Goal: Task Accomplishment & Management: Use online tool/utility

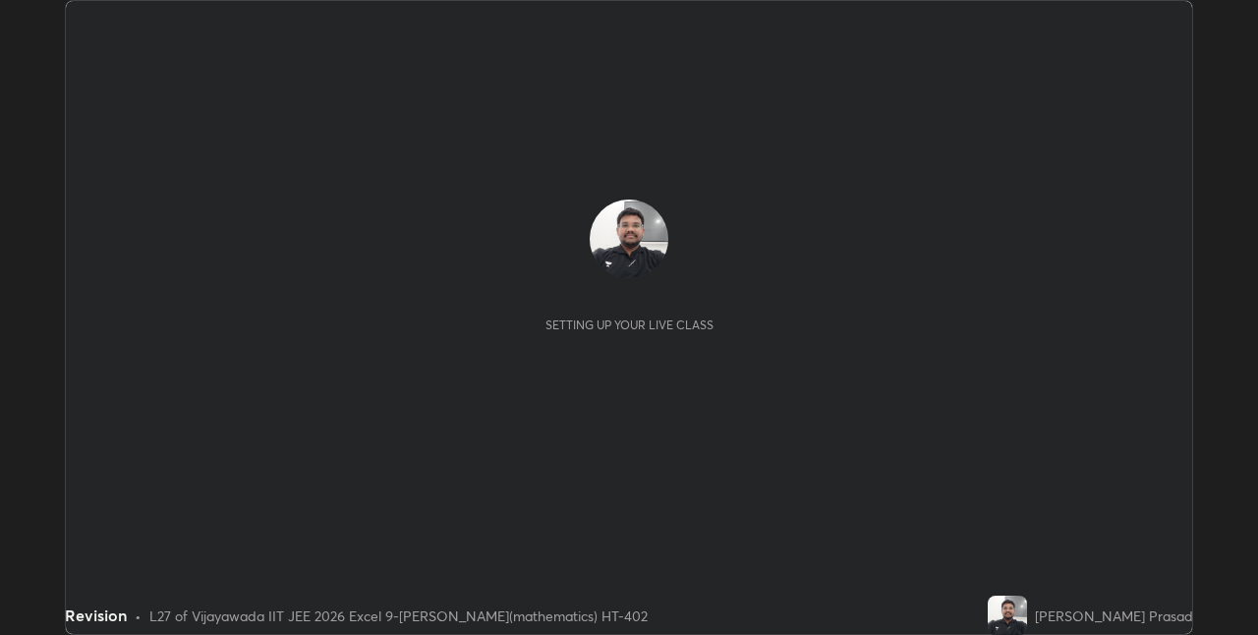
scroll to position [635, 1257]
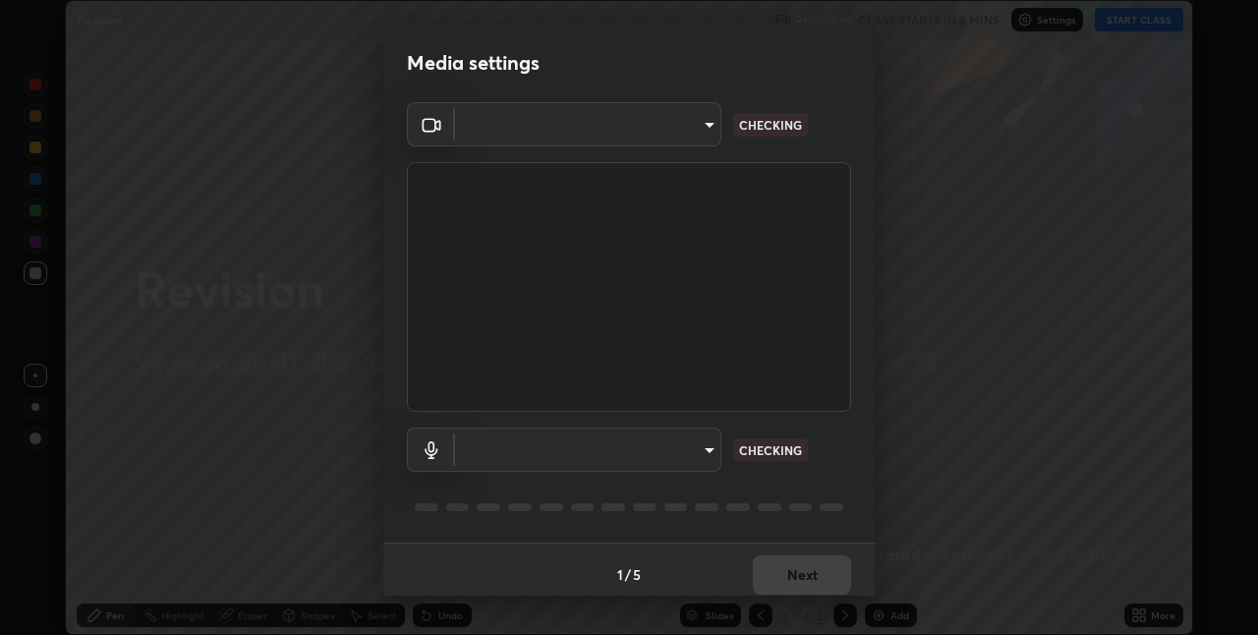
type input "580cdf1e43ac14fa12f0c2cca4424a0ce01e80e8fe0b5185679ab71dc8131535"
click at [702, 455] on body "Erase all Revision Recording CLASS STARTS IN 4 MINS Settings START CLASS Settin…" at bounding box center [629, 317] width 1258 height 635
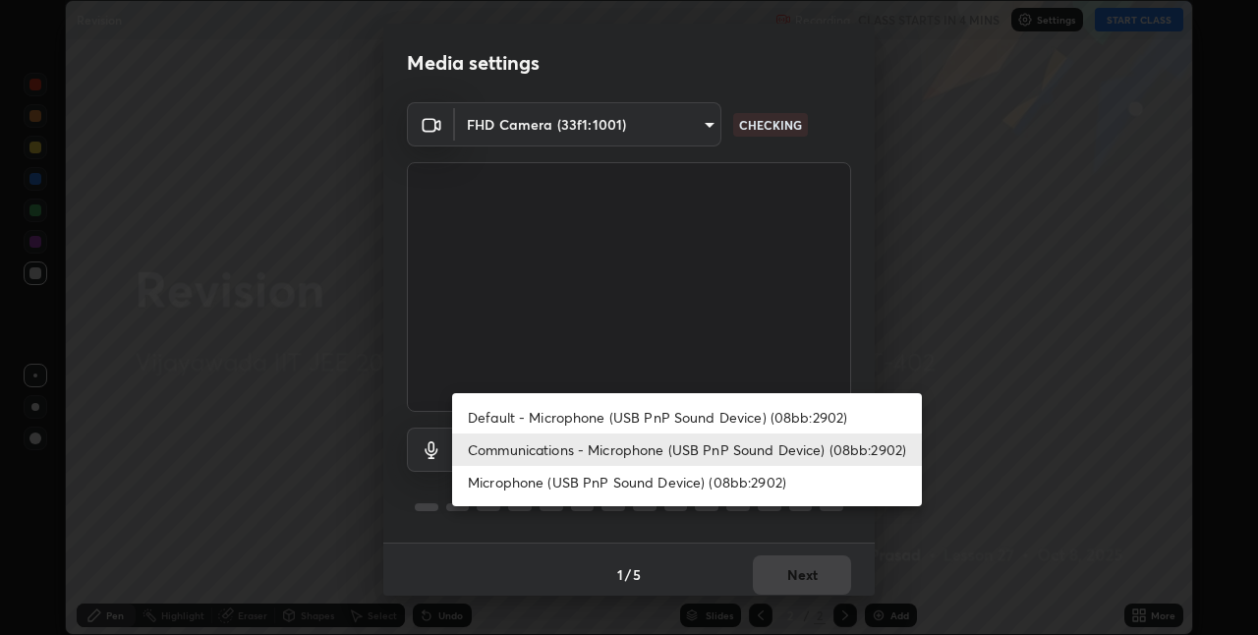
click at [747, 420] on li "Default - Microphone (USB PnP Sound Device) (08bb:2902)" at bounding box center [687, 417] width 470 height 32
type input "default"
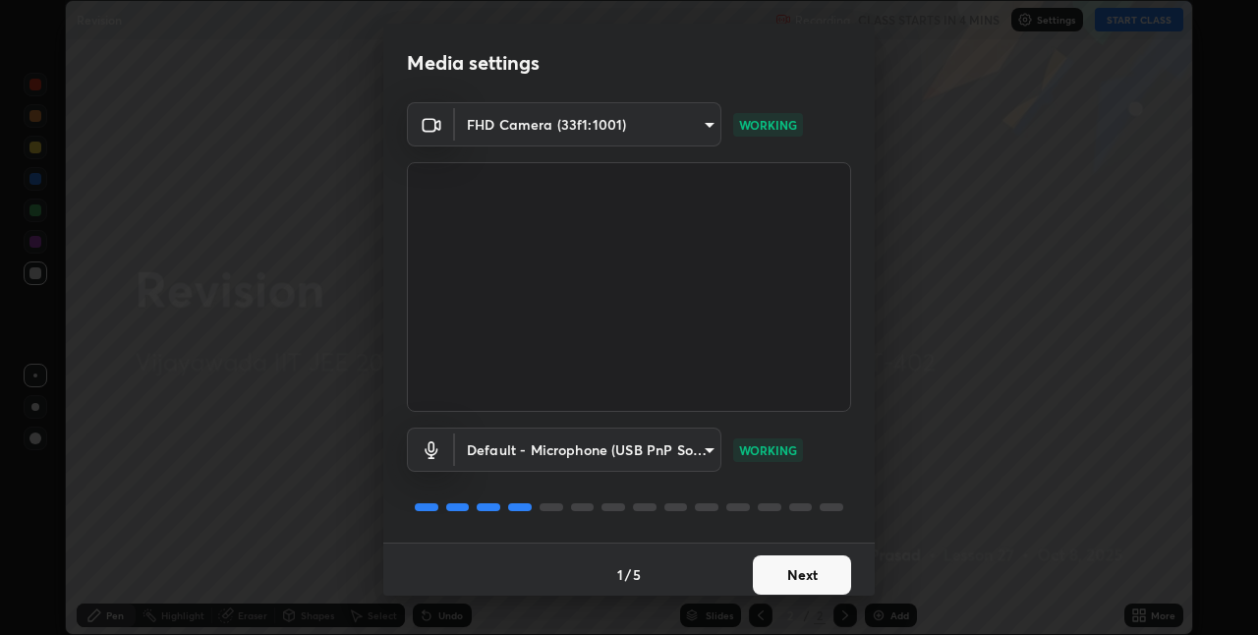
click at [814, 575] on button "Next" at bounding box center [802, 574] width 98 height 39
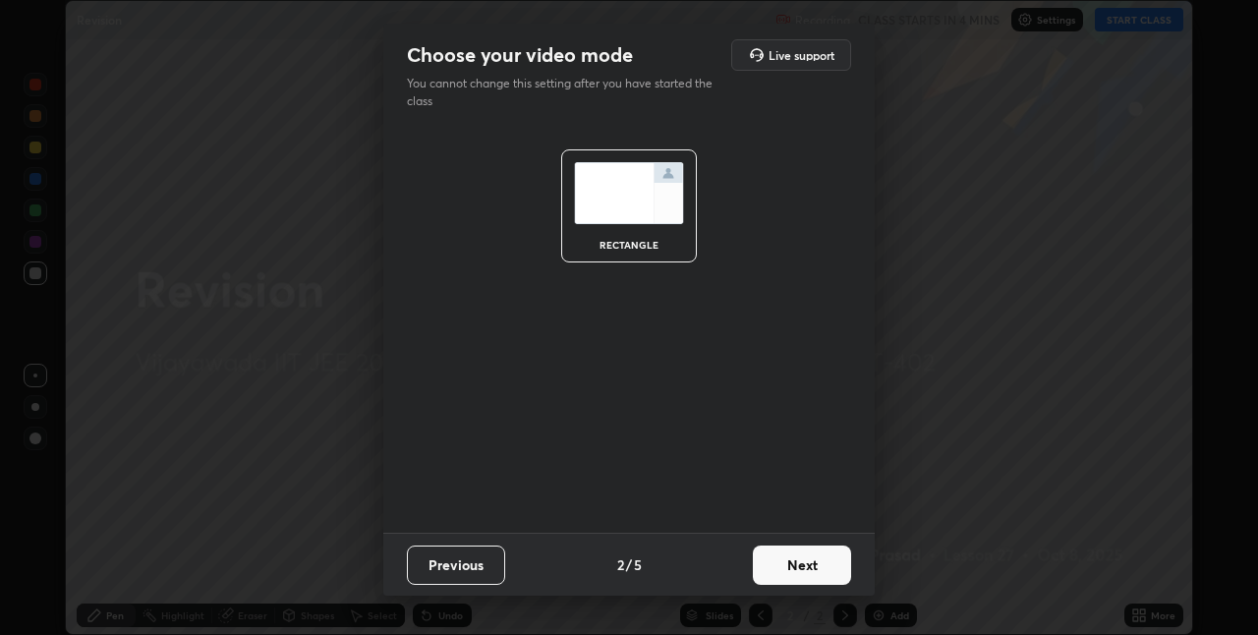
click at [818, 573] on button "Next" at bounding box center [802, 565] width 98 height 39
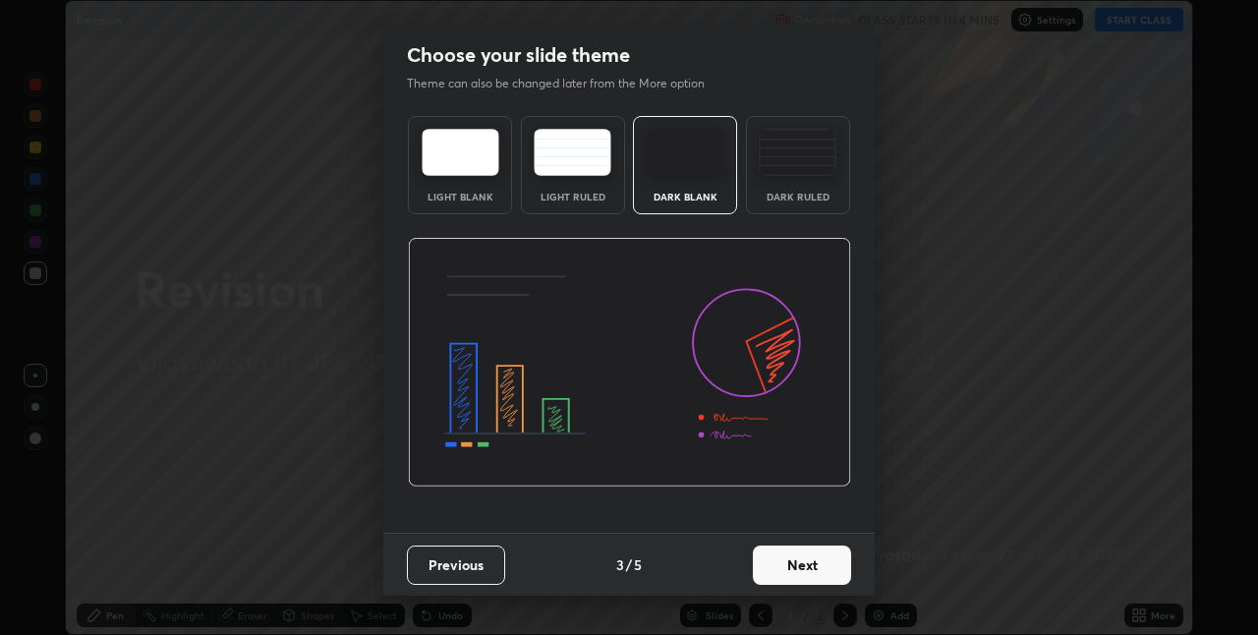
click at [821, 572] on button "Next" at bounding box center [802, 565] width 98 height 39
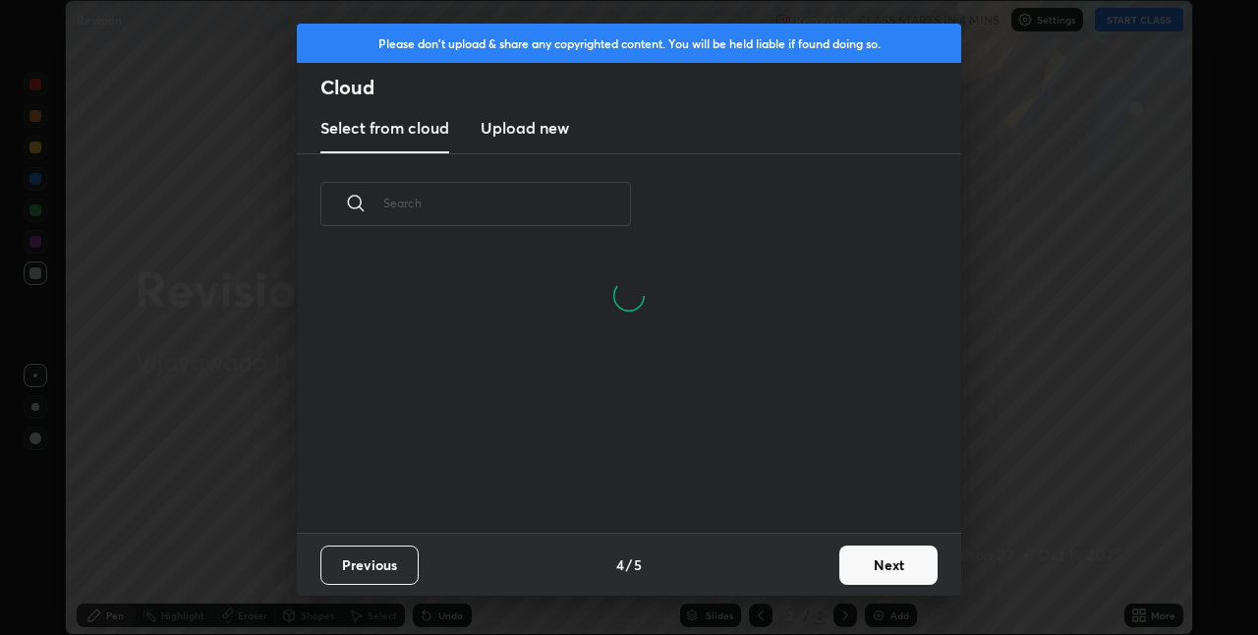
click at [879, 559] on button "Next" at bounding box center [888, 565] width 98 height 39
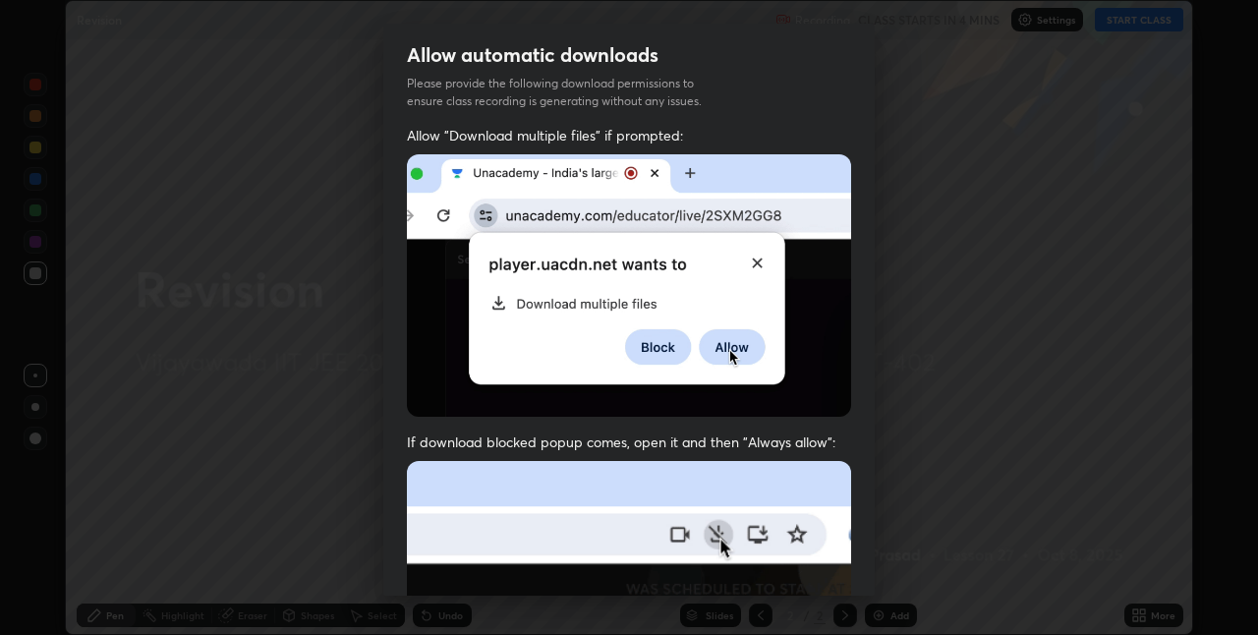
click at [729, 360] on img at bounding box center [629, 285] width 444 height 262
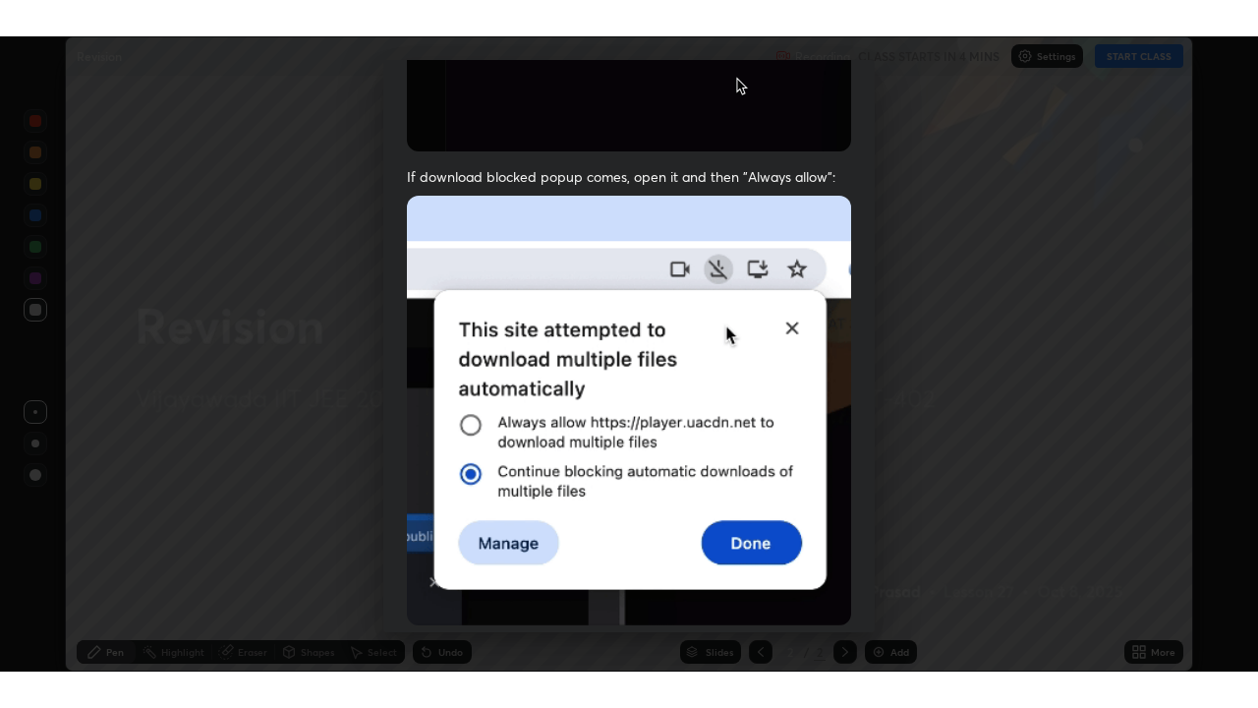
scroll to position [411, 0]
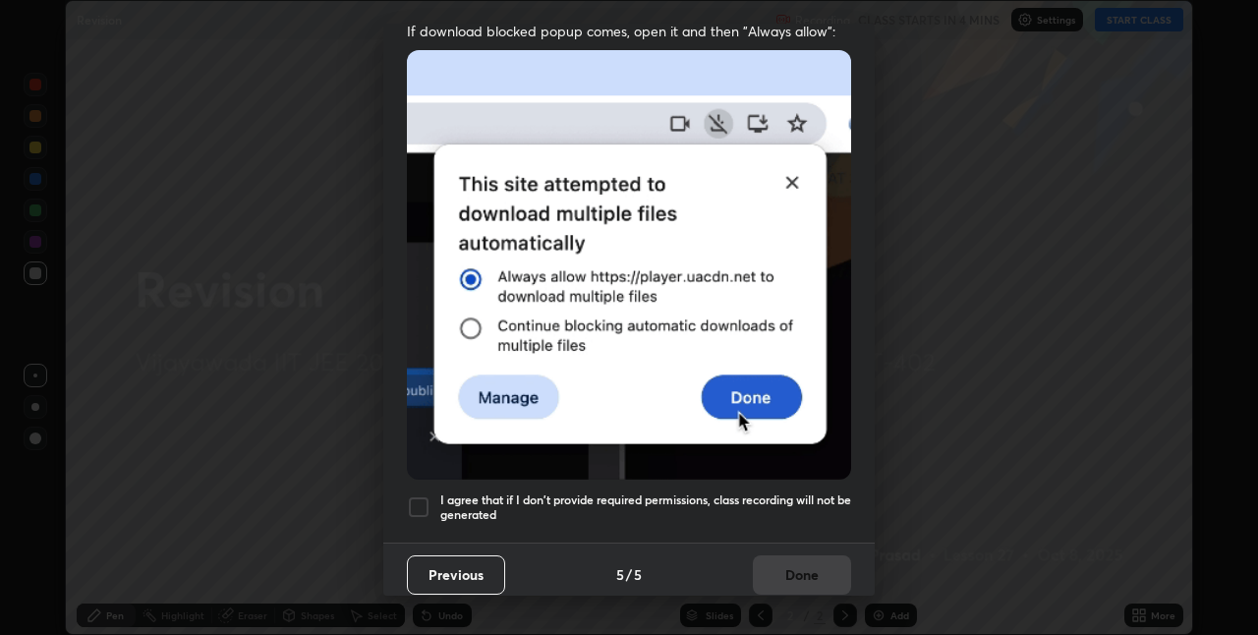
click at [429, 497] on div at bounding box center [419, 507] width 24 height 24
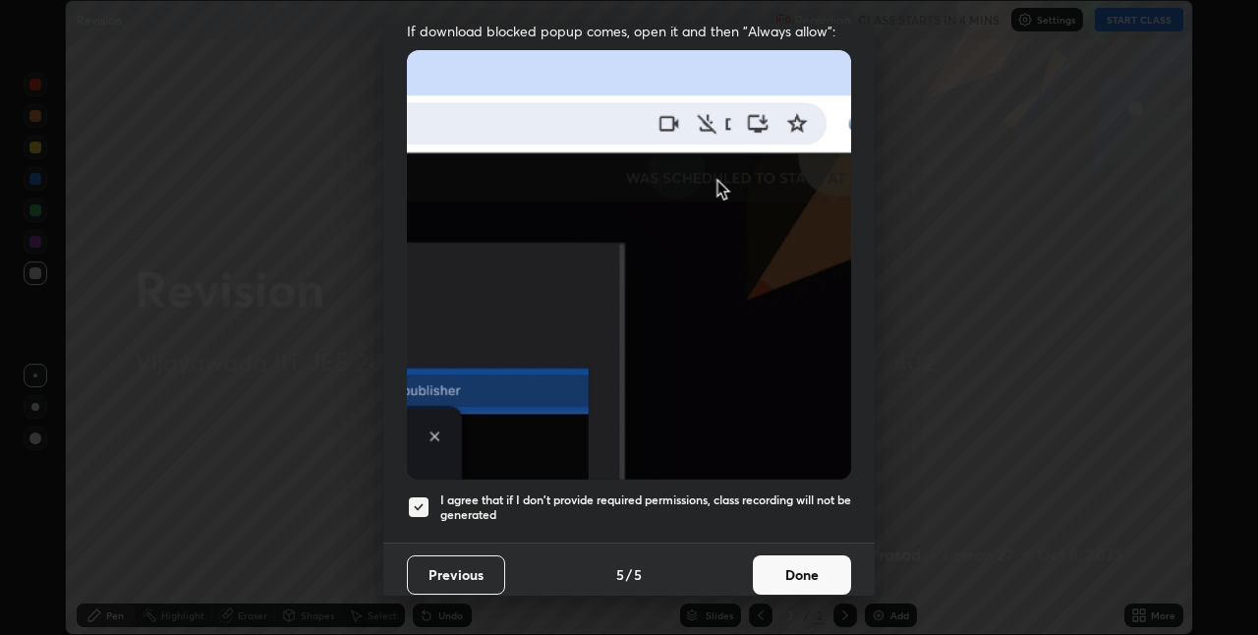
click at [795, 566] on button "Done" at bounding box center [802, 574] width 98 height 39
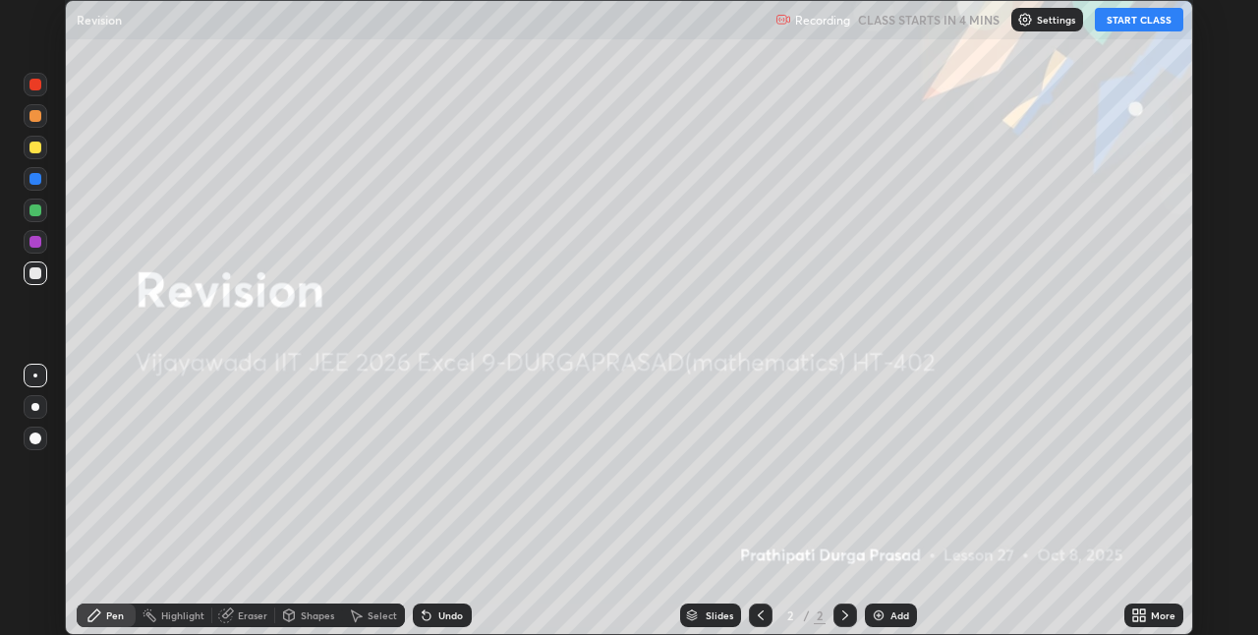
click at [1140, 28] on button "START CLASS" at bounding box center [1139, 20] width 88 height 24
click at [895, 618] on div "Add" at bounding box center [900, 615] width 19 height 10
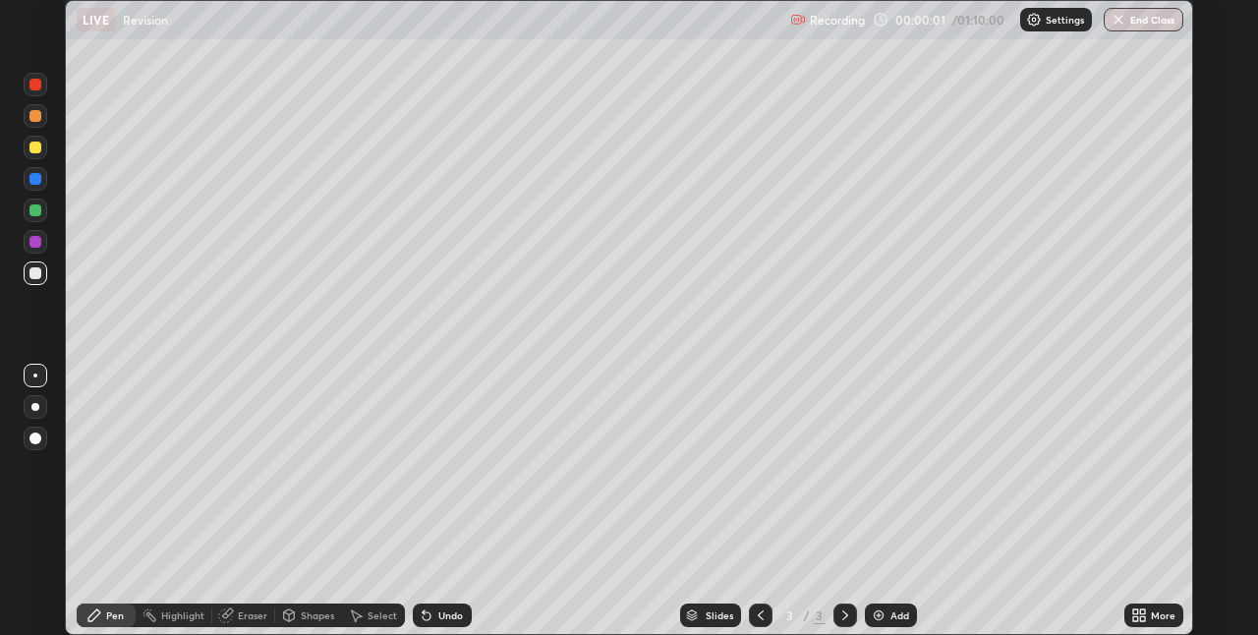
click at [1152, 610] on div "More" at bounding box center [1163, 615] width 25 height 10
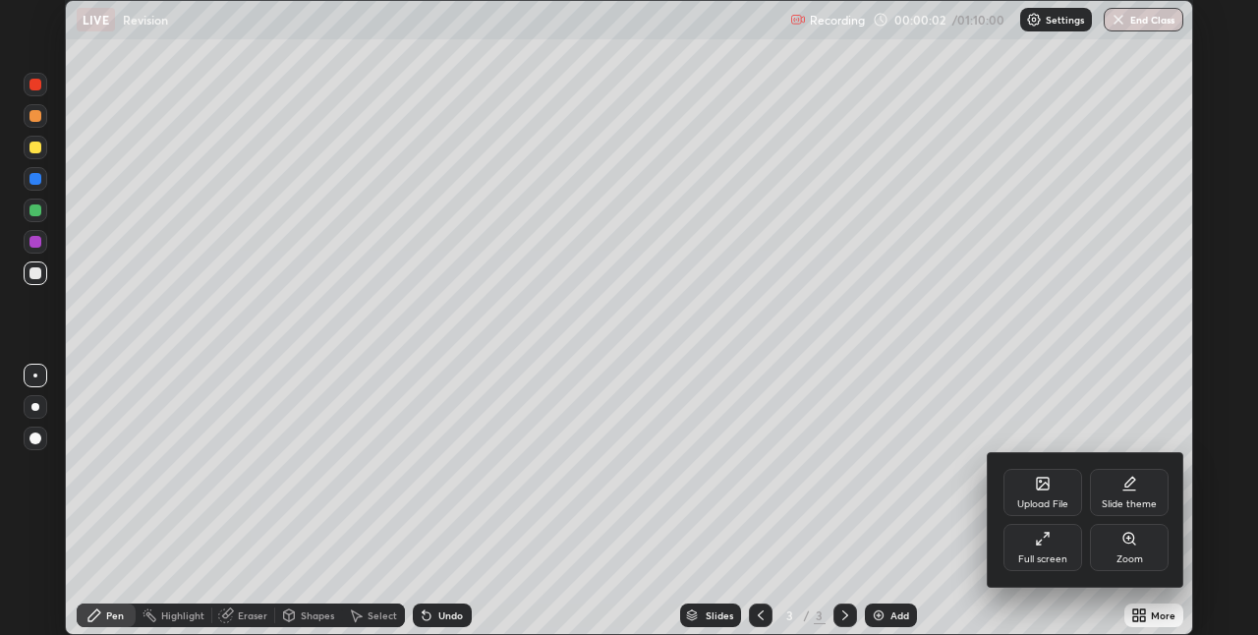
click at [1049, 554] on div "Full screen" at bounding box center [1042, 559] width 49 height 10
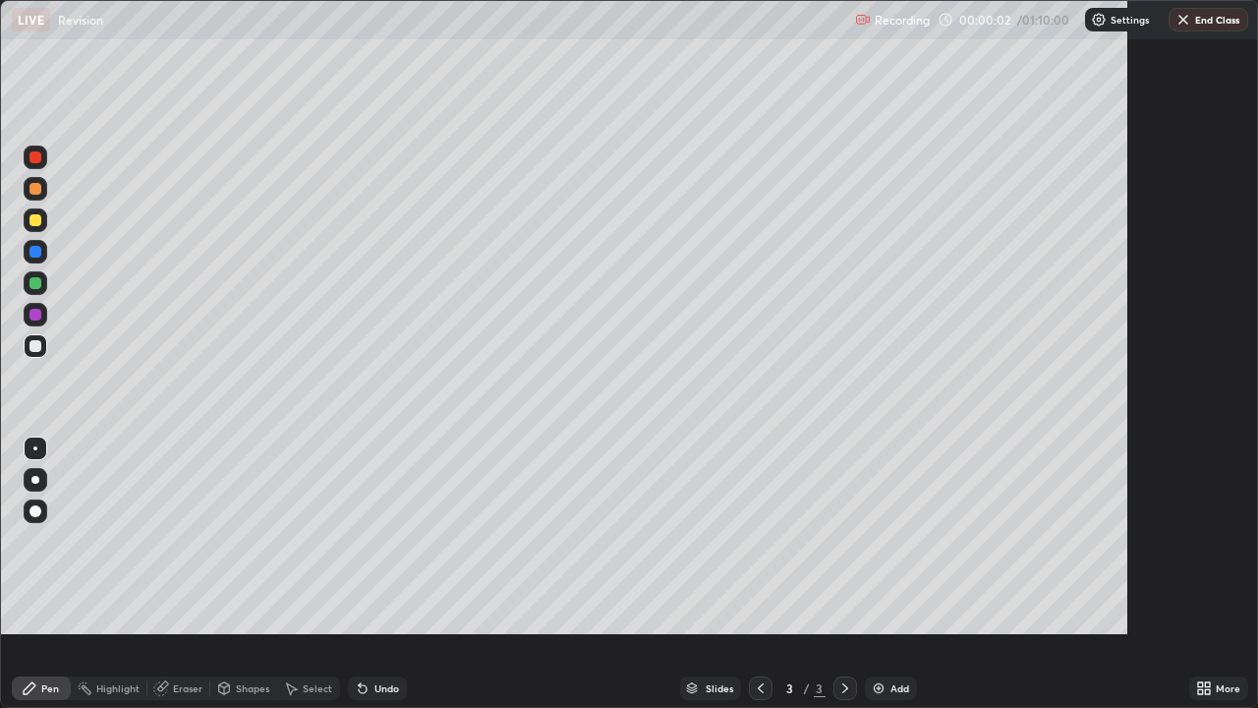
scroll to position [708, 1258]
